Goal: Check status: Check status

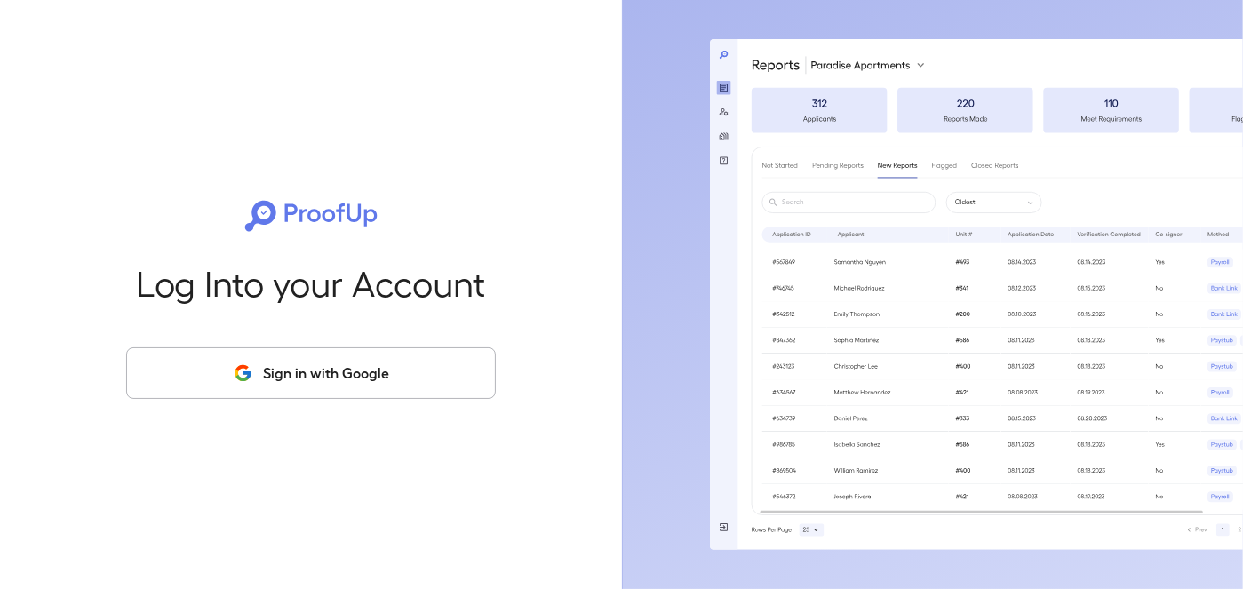
click at [302, 383] on button "Sign in with Google" at bounding box center [311, 373] width 370 height 52
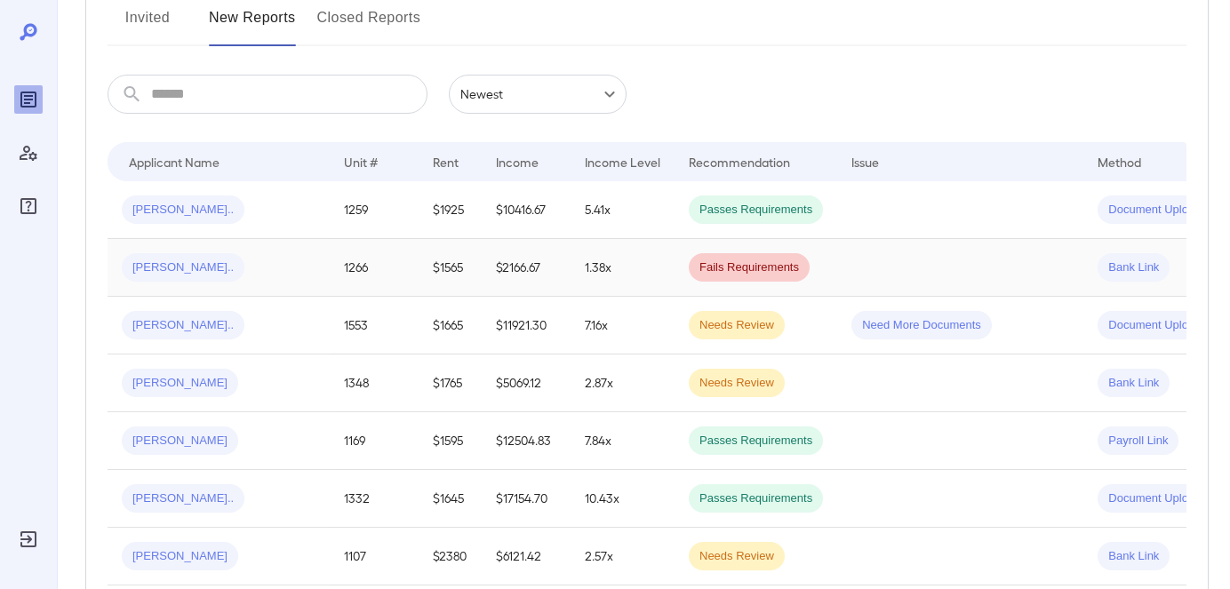
scroll to position [267, 0]
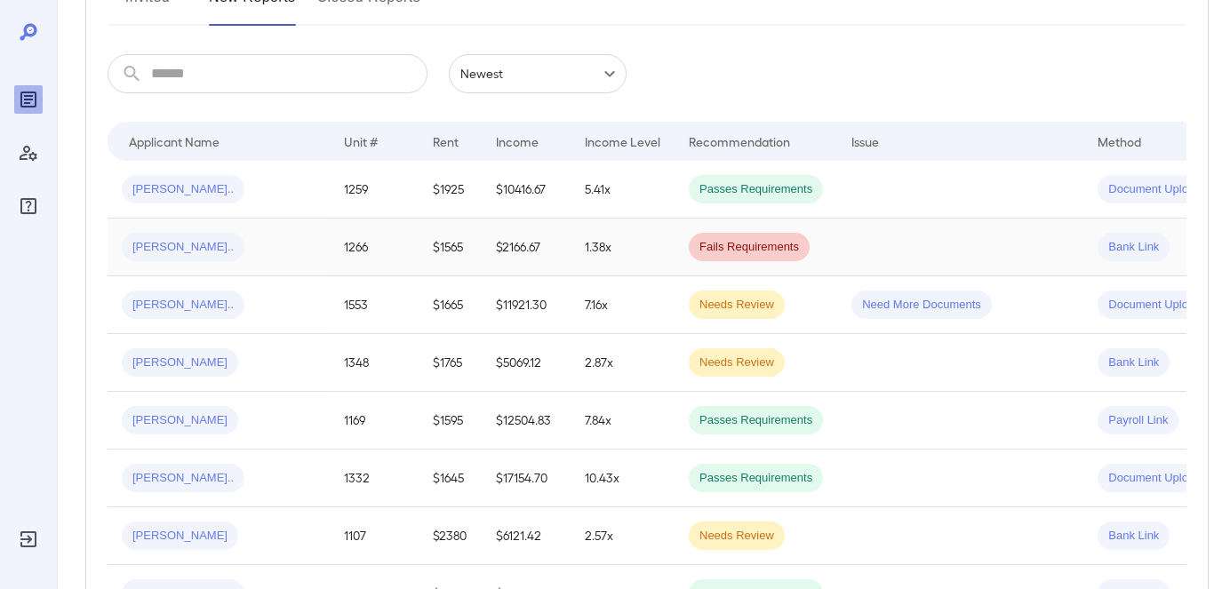
click at [262, 261] on td "[PERSON_NAME].." at bounding box center [219, 248] width 222 height 58
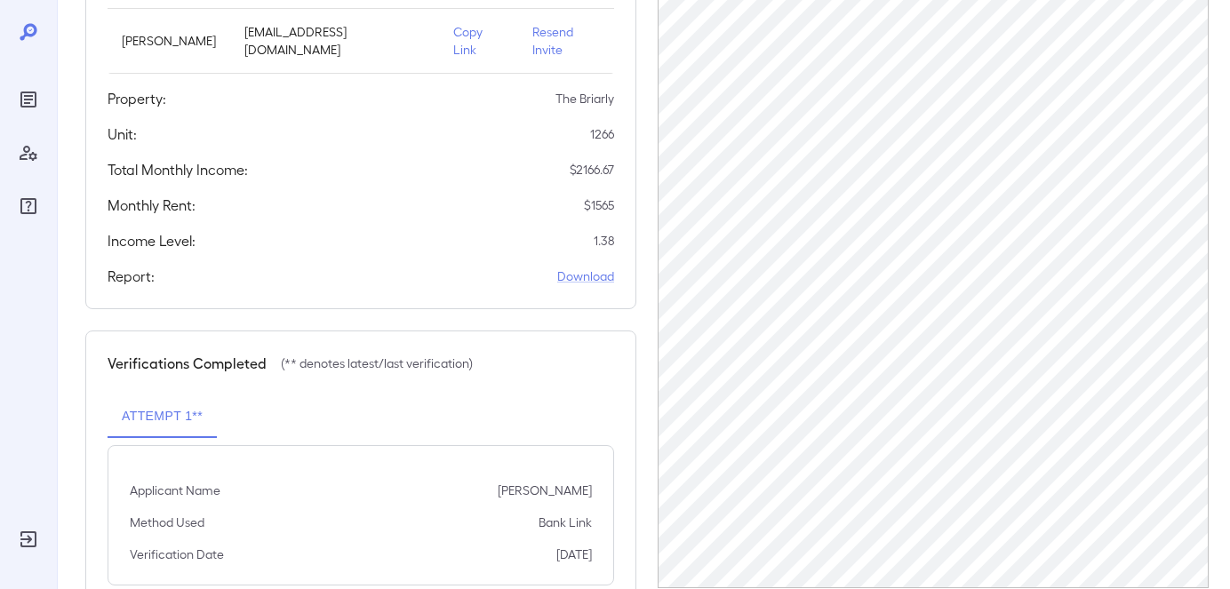
scroll to position [301, 0]
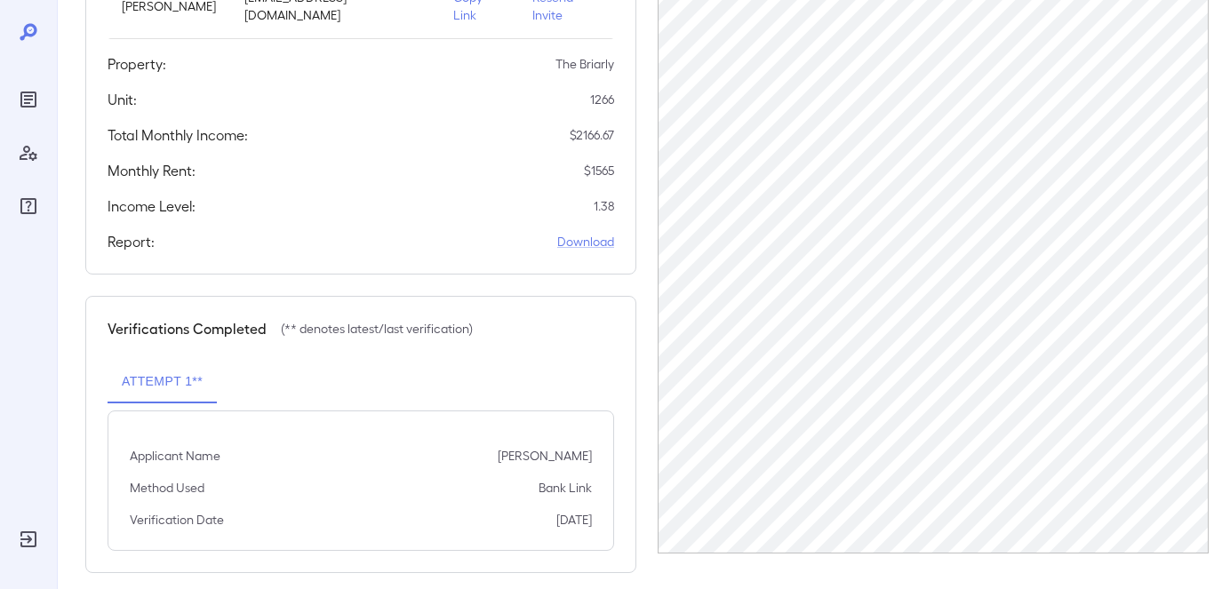
drag, startPoint x: 537, startPoint y: 472, endPoint x: 629, endPoint y: 529, distance: 108.5
click at [633, 539] on div "Verifications Completed (** denotes latest/last verification) Attempt 1** Appli…" at bounding box center [360, 434] width 551 height 277
click at [493, 325] on div "Verifications Completed (** denotes latest/last verification) Attempt 1** Appli…" at bounding box center [360, 434] width 551 height 277
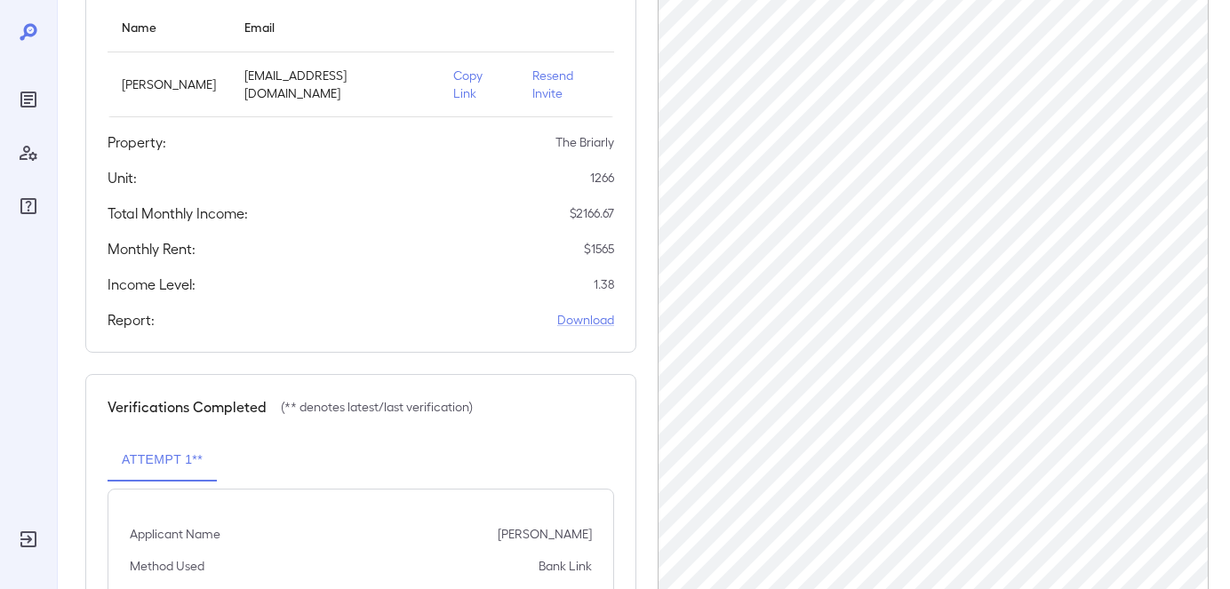
scroll to position [35, 0]
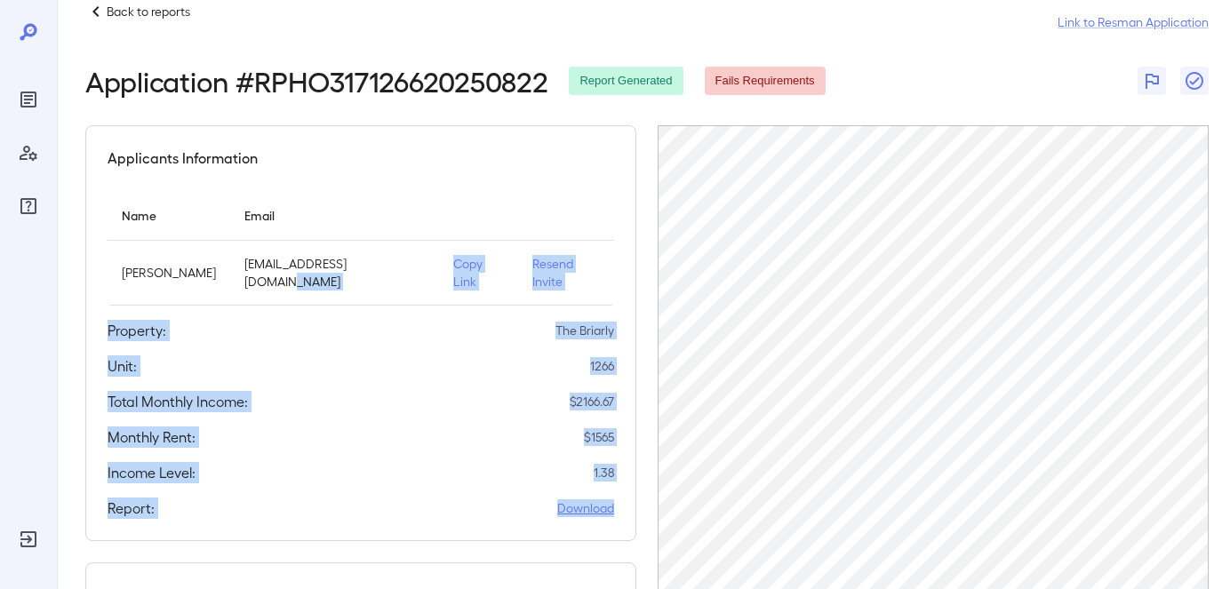
drag, startPoint x: 406, startPoint y: 242, endPoint x: 617, endPoint y: 509, distance: 340.5
click at [617, 509] on div "Applicants Information Name Email [PERSON_NAME] [EMAIL_ADDRESS][DOMAIN_NAME] Co…" at bounding box center [360, 333] width 551 height 416
click at [345, 394] on div "Applicants Information Name Email [PERSON_NAME] [EMAIL_ADDRESS][DOMAIN_NAME] Co…" at bounding box center [360, 333] width 551 height 416
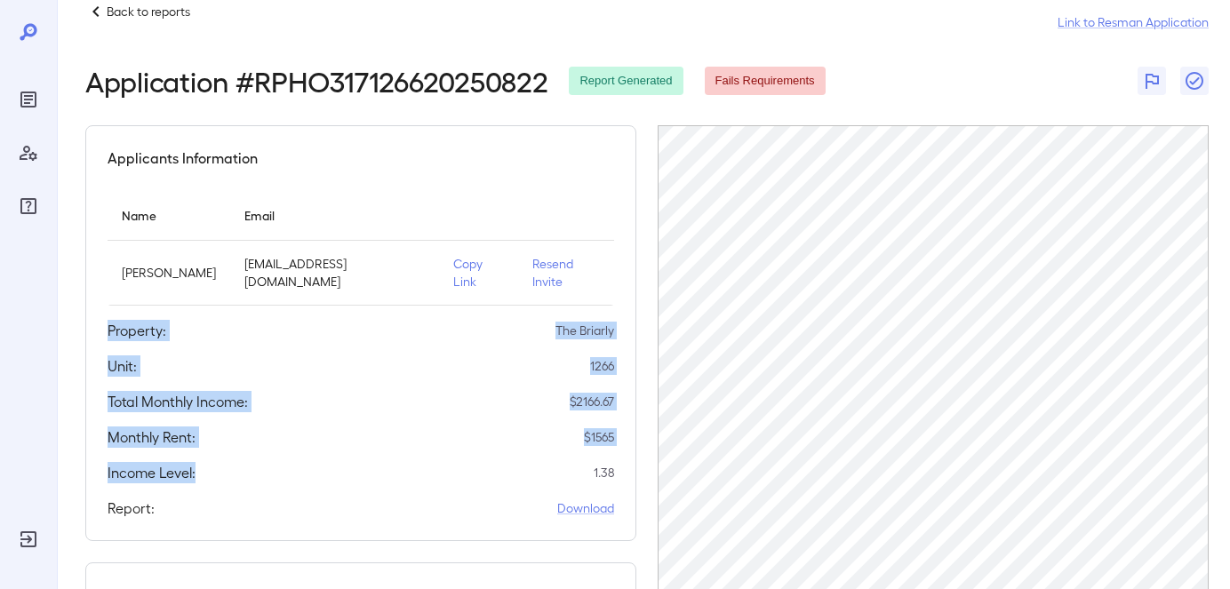
drag, startPoint x: 109, startPoint y: 316, endPoint x: 212, endPoint y: 469, distance: 183.9
click at [212, 469] on div "Applicants Information Name Email [PERSON_NAME] [EMAIL_ADDRESS][DOMAIN_NAME] Co…" at bounding box center [360, 333] width 551 height 416
click at [267, 437] on div "Applicants Information Name Email [PERSON_NAME] [EMAIL_ADDRESS][DOMAIN_NAME] Co…" at bounding box center [360, 333] width 551 height 416
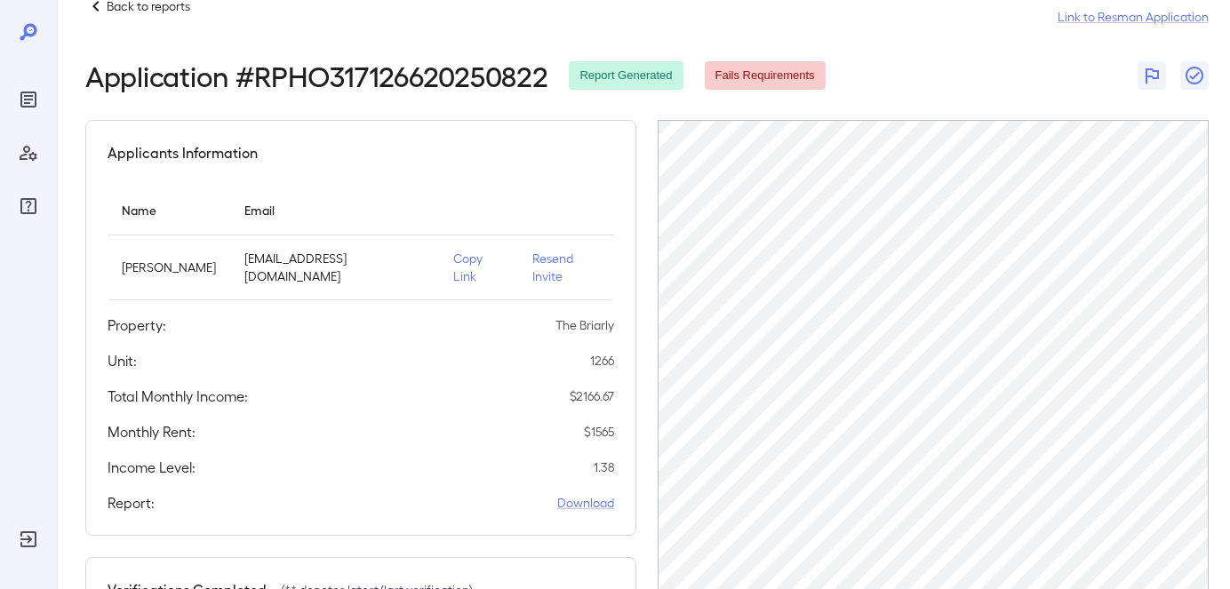
scroll to position [0, 0]
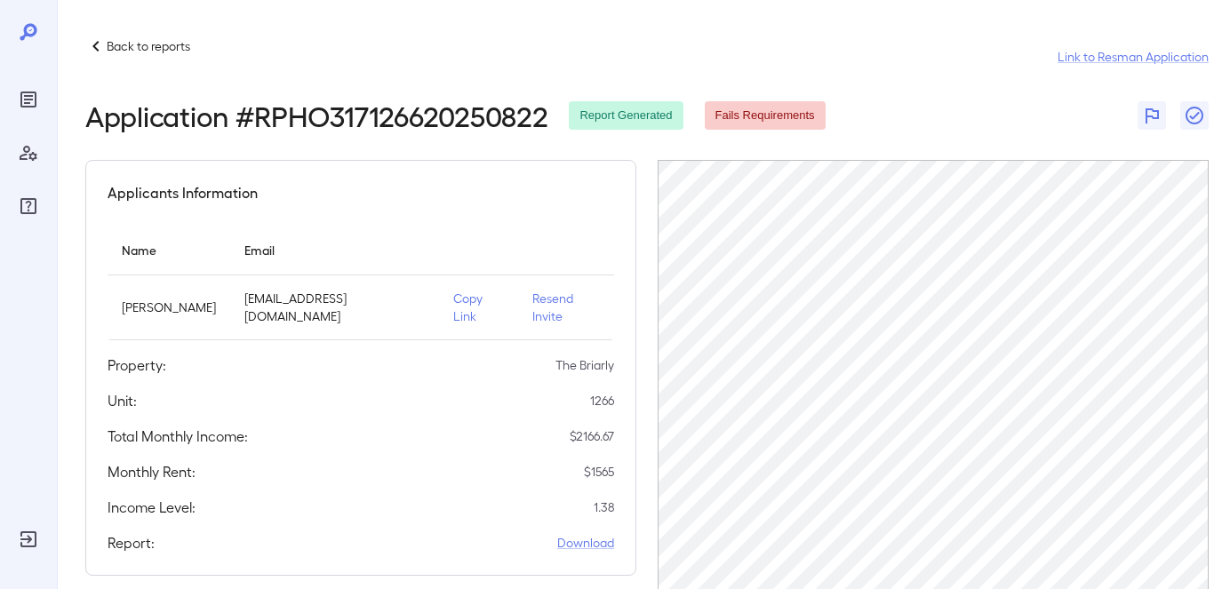
click at [153, 47] on p "Back to reports" at bounding box center [149, 46] width 84 height 18
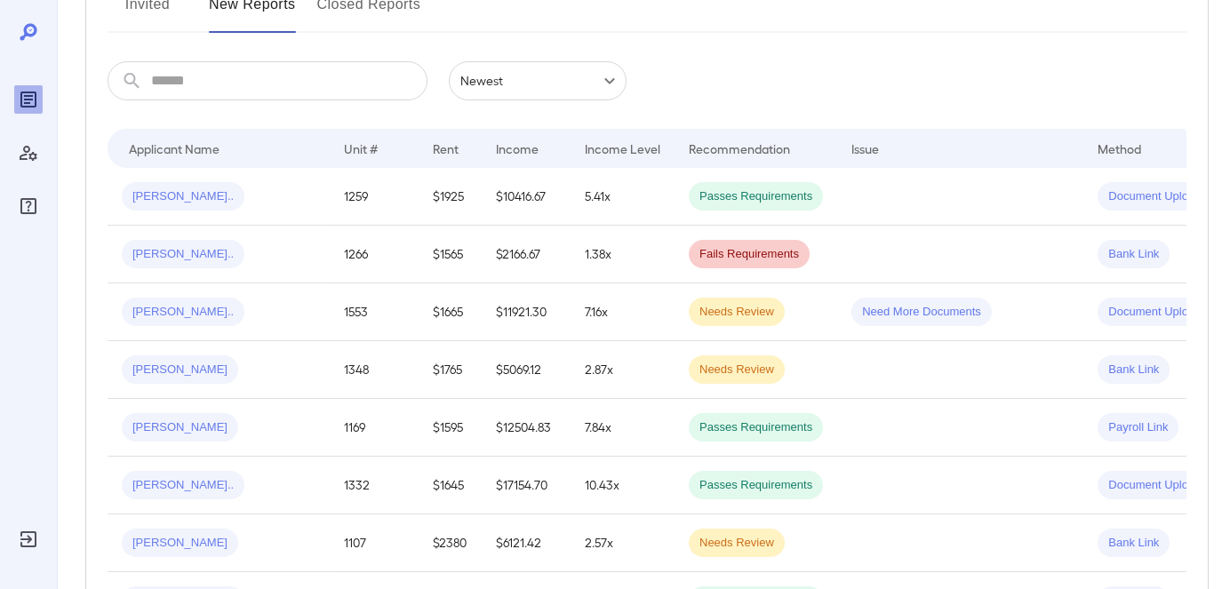
scroll to position [82, 0]
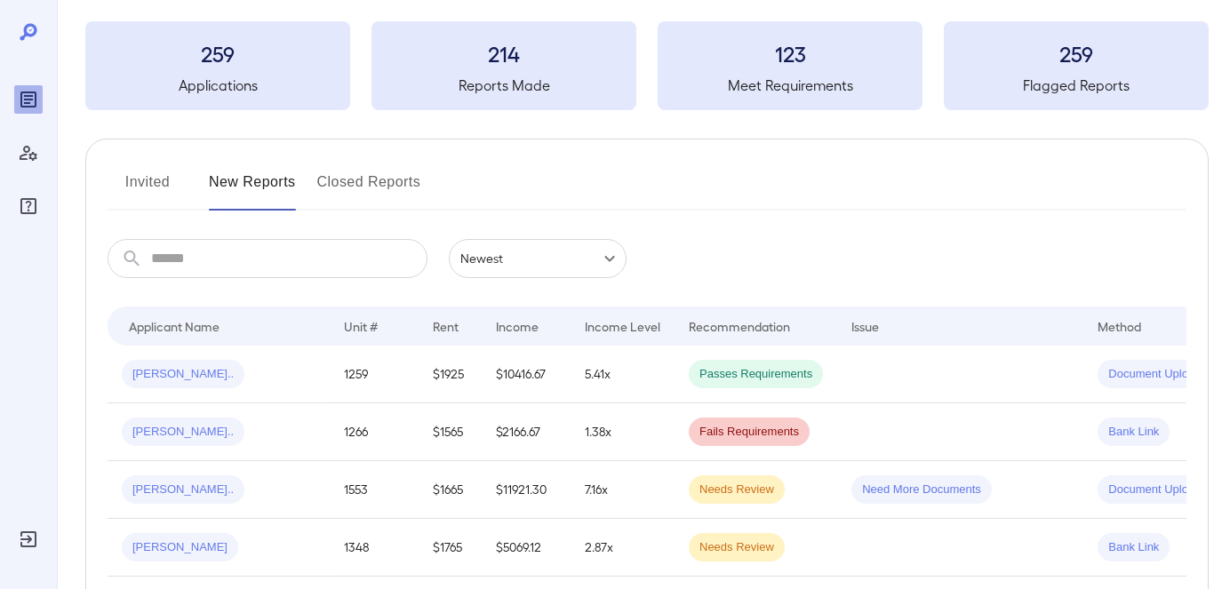
click at [188, 266] on input "text" at bounding box center [289, 258] width 276 height 39
type input "****"
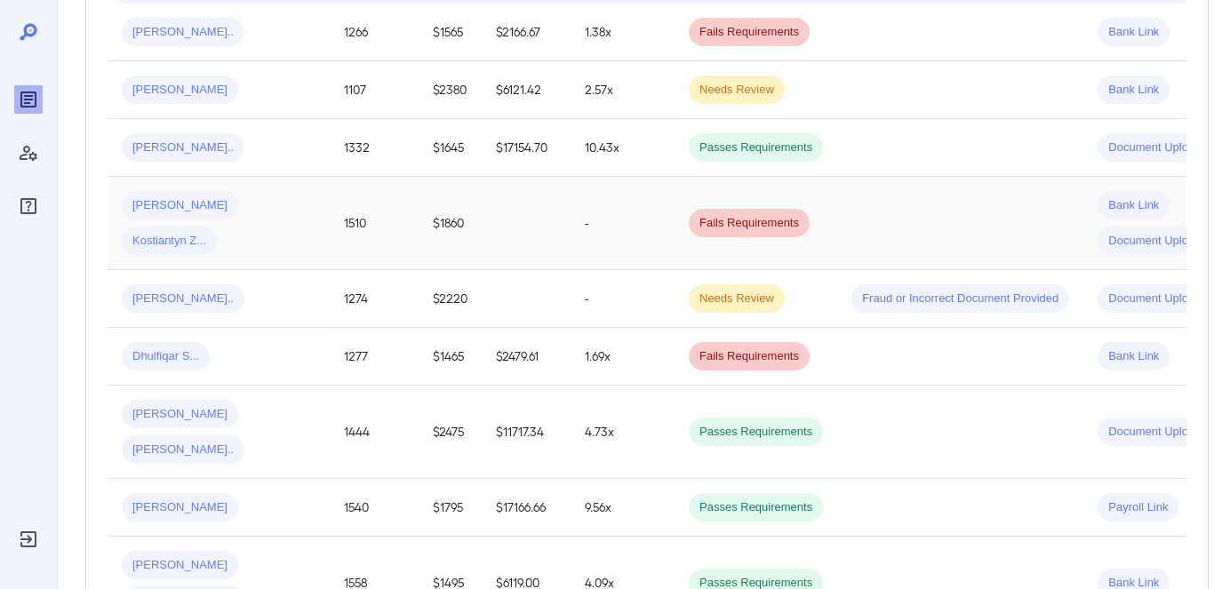
scroll to position [259, 0]
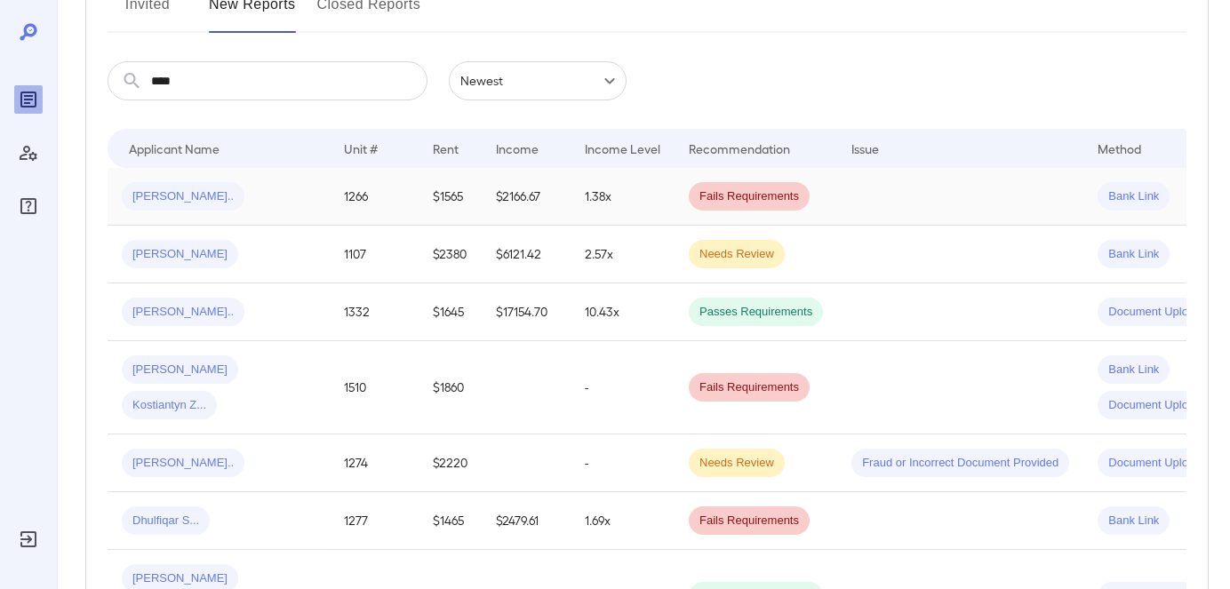
click at [286, 214] on td "[PERSON_NAME].." at bounding box center [219, 197] width 222 height 58
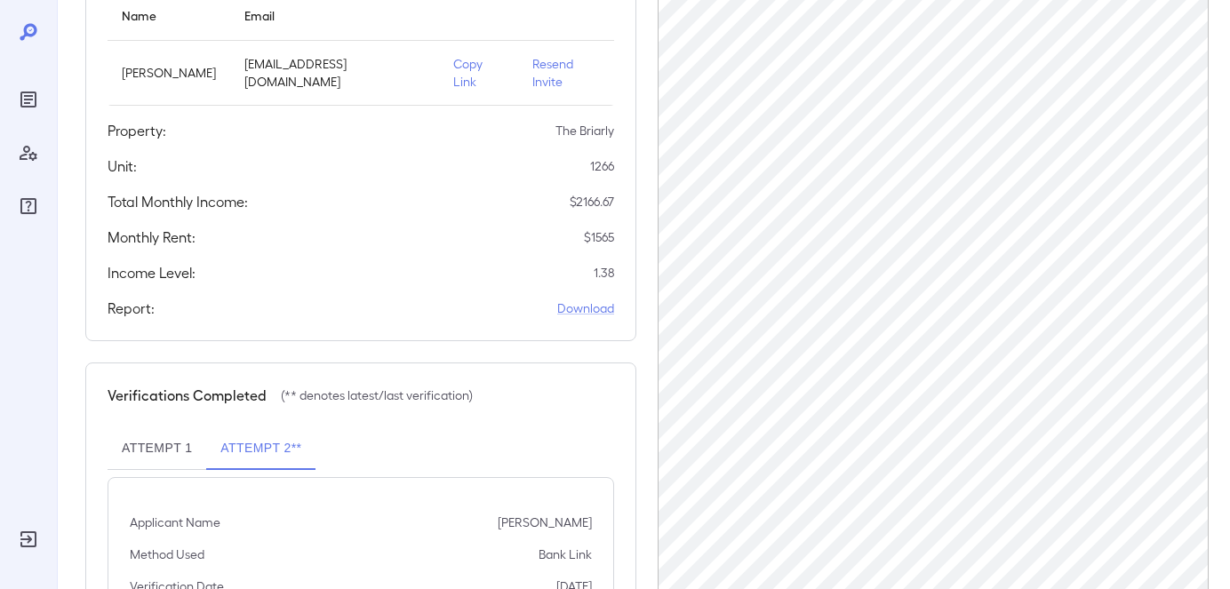
scroll to position [301, 0]
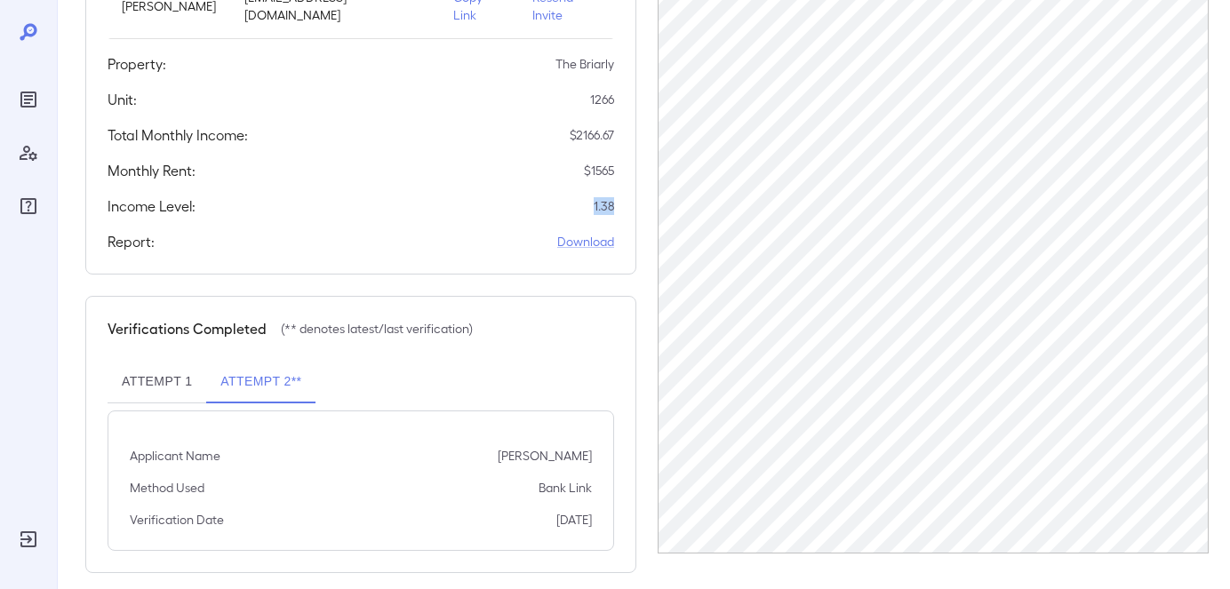
drag, startPoint x: 622, startPoint y: 197, endPoint x: 570, endPoint y: 195, distance: 52.5
click at [570, 195] on div "Applicants Information Name Email [PERSON_NAME] [EMAIL_ADDRESS][DOMAIN_NAME] Co…" at bounding box center [360, 67] width 551 height 416
